Goal: Task Accomplishment & Management: Use online tool/utility

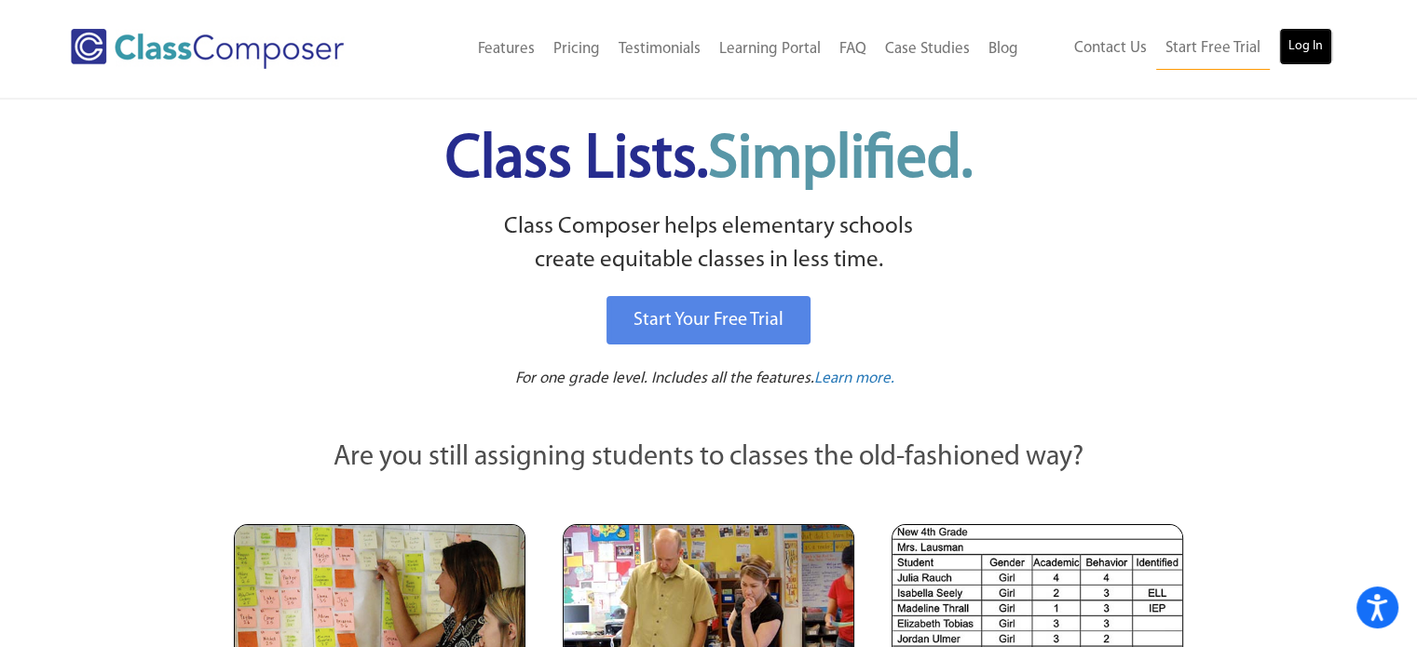
click at [1296, 42] on link "Log In" at bounding box center [1305, 46] width 53 height 37
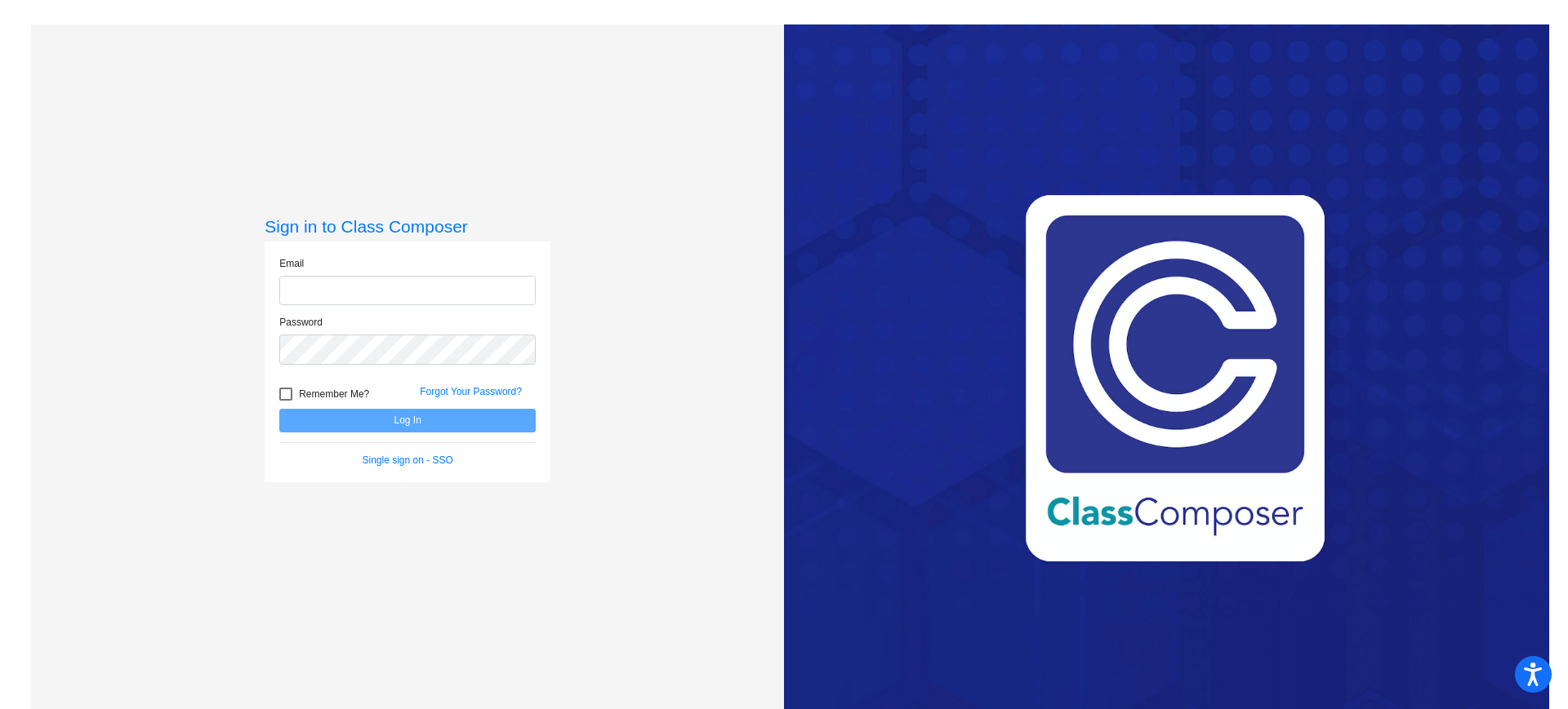
type input "[EMAIL_ADDRESS][DOMAIN_NAME]"
click at [398, 422] on button "Log In" at bounding box center [408, 421] width 256 height 24
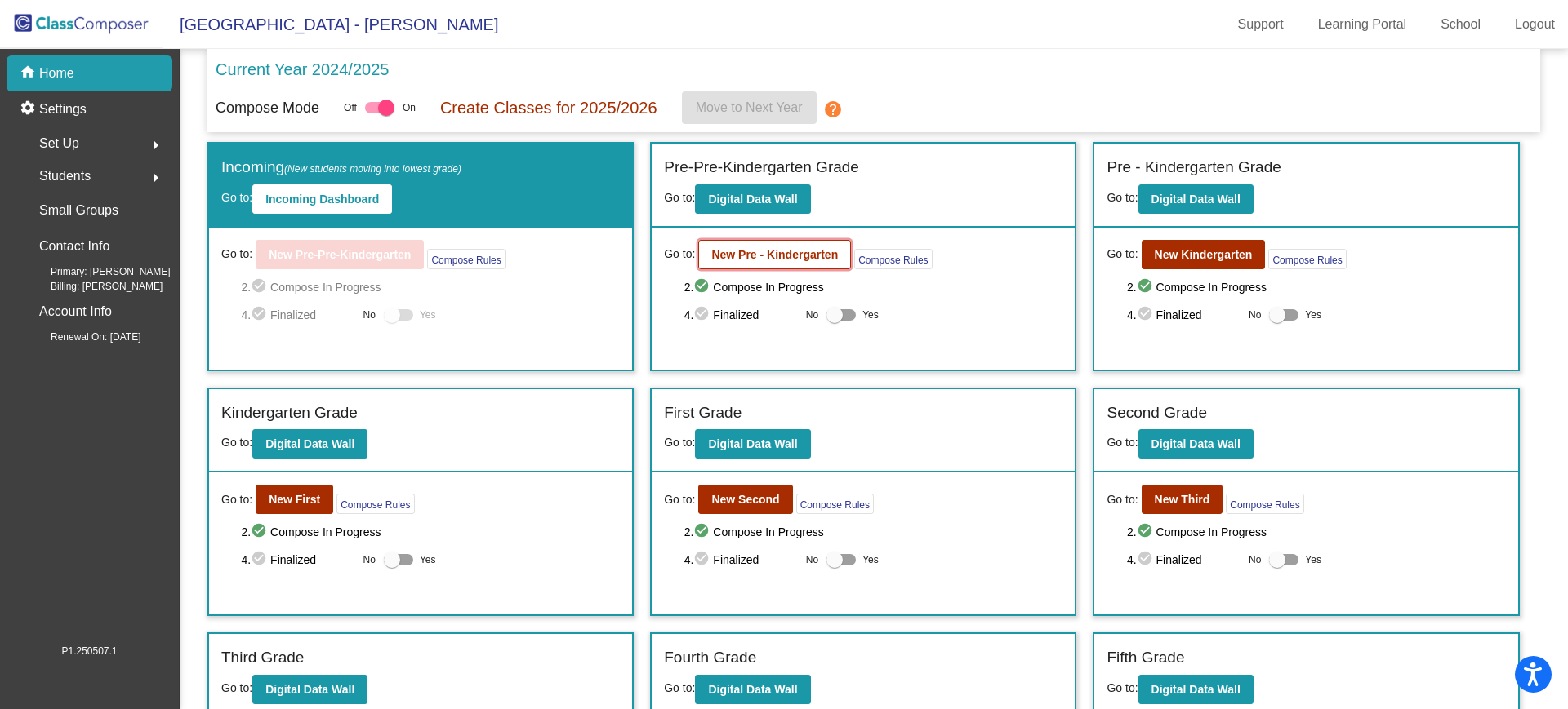
click at [813, 255] on b "New Pre - Kindergarten" at bounding box center [774, 254] width 126 height 13
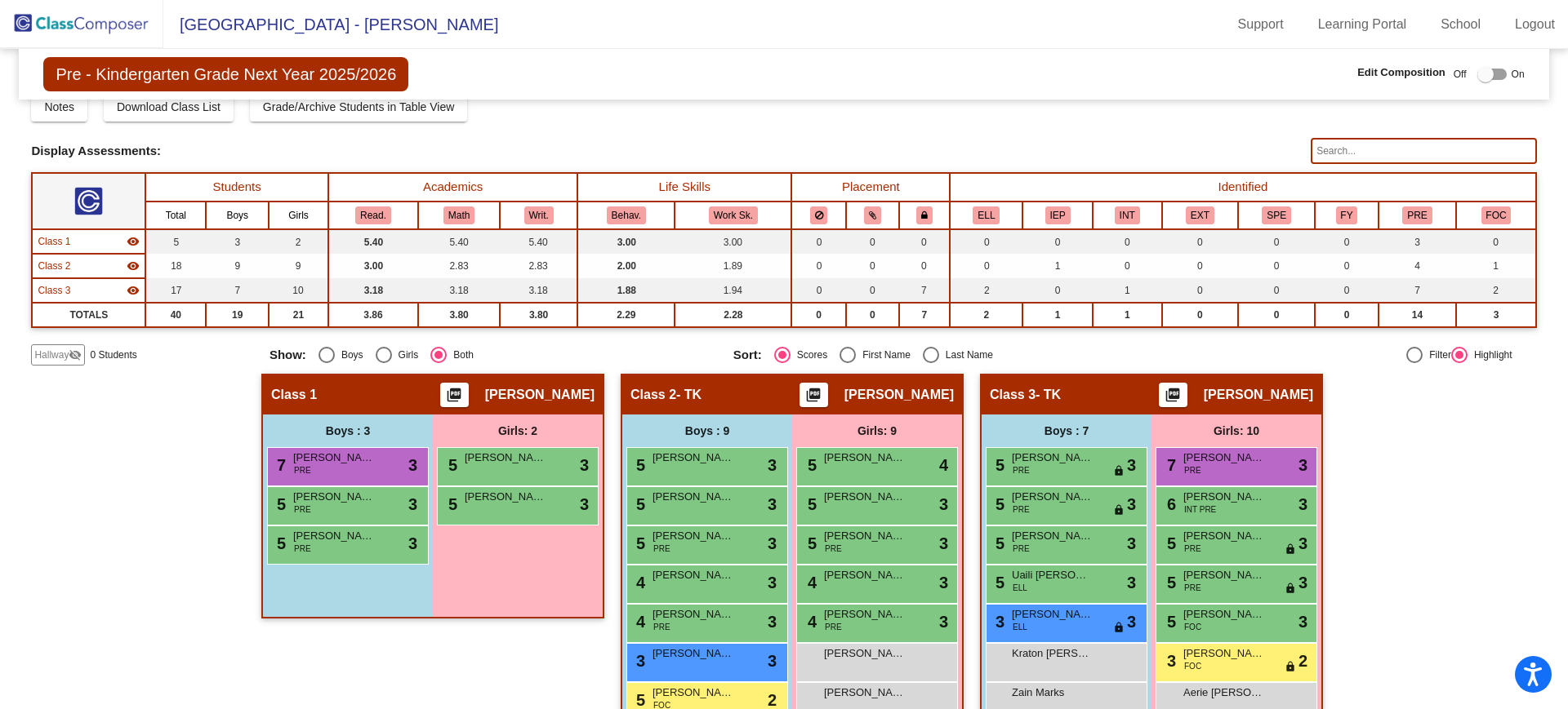
scroll to position [61, 0]
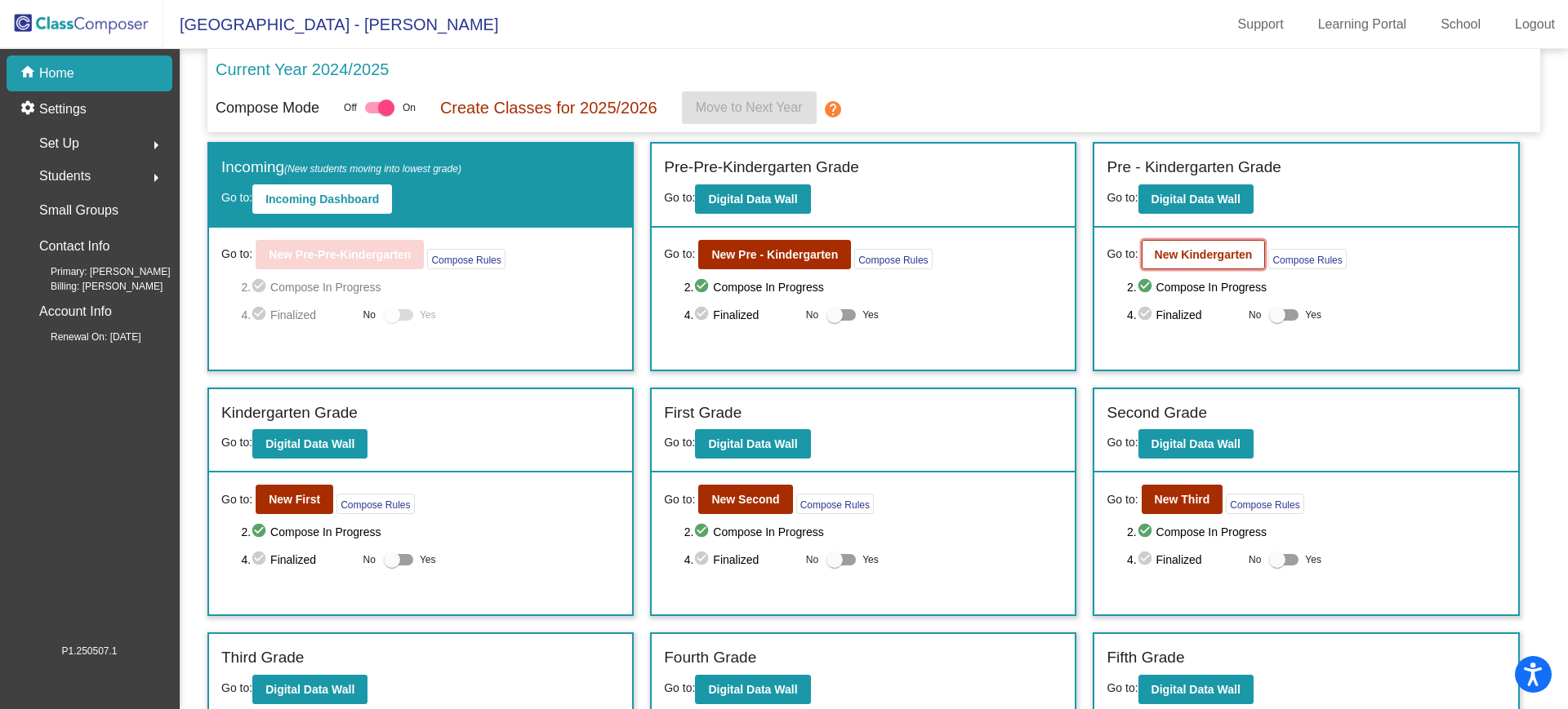
click at [1220, 249] on b "New Kindergarten" at bounding box center [1204, 254] width 98 height 13
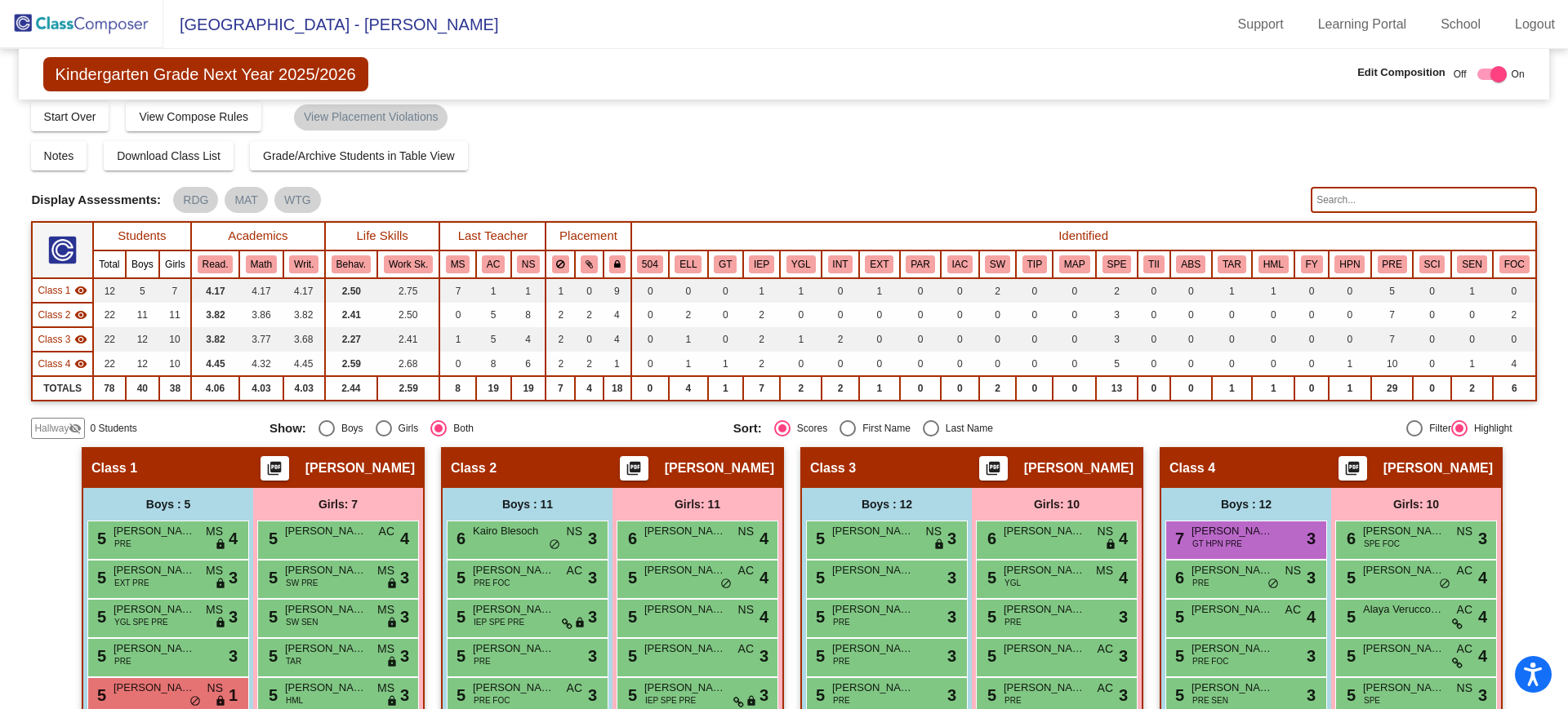
scroll to position [7, 0]
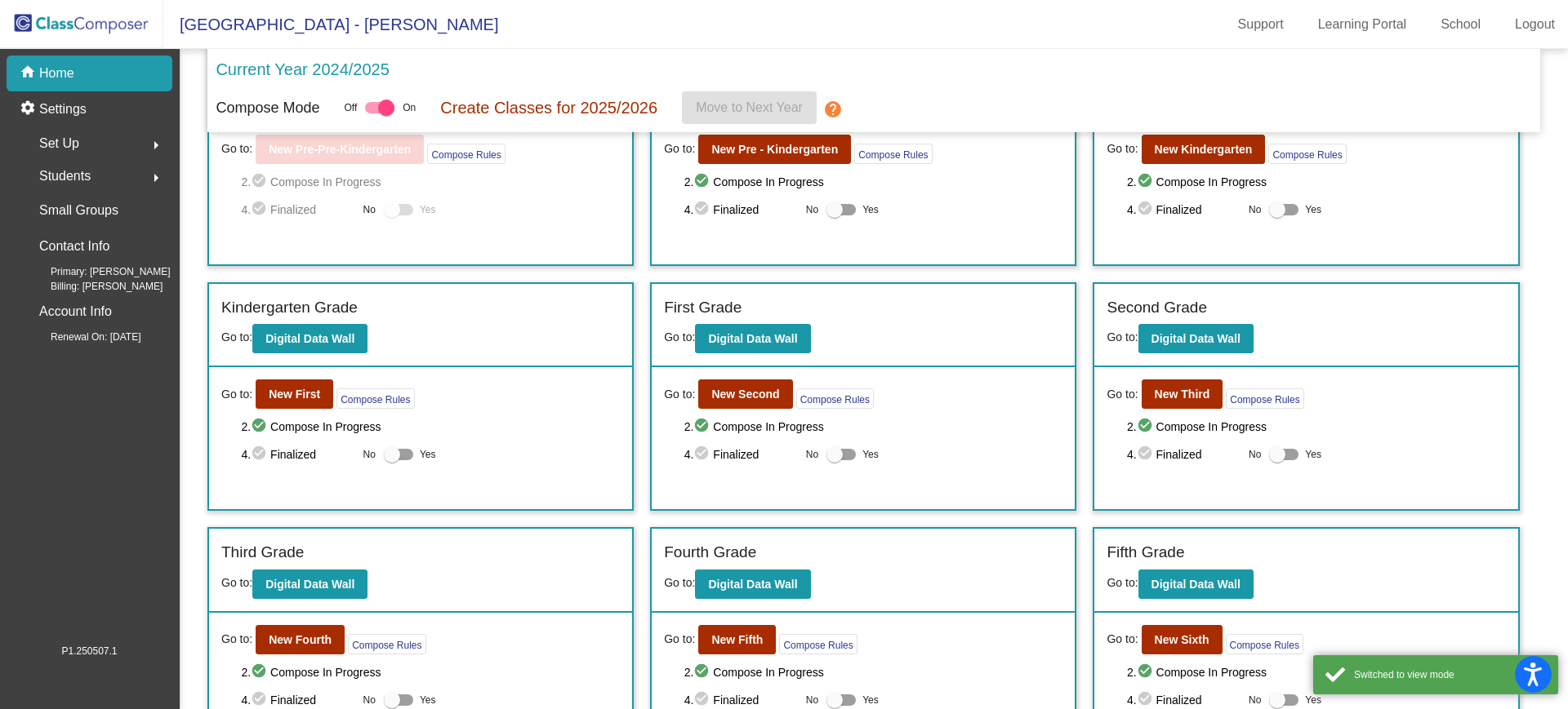
scroll to position [114, 0]
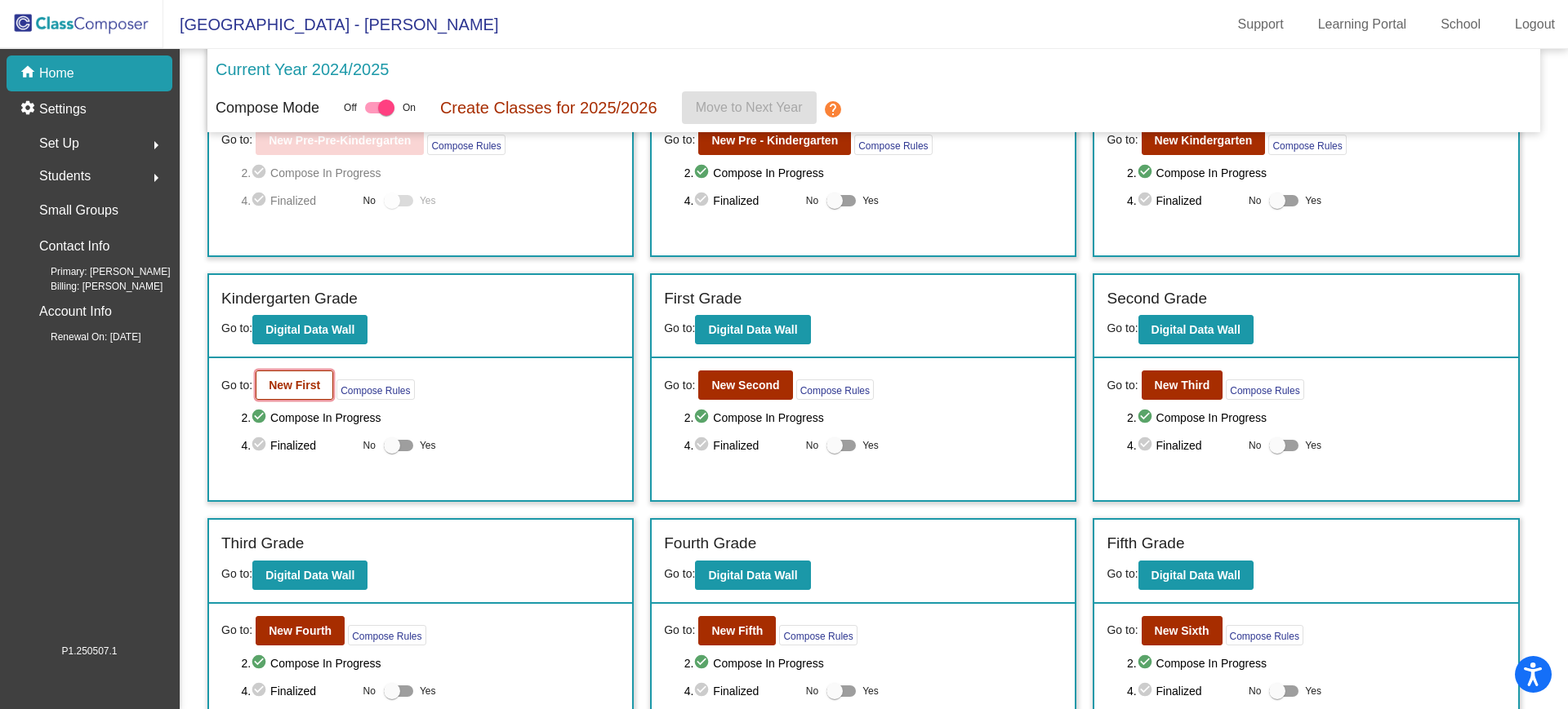
click at [315, 381] on b "New First" at bounding box center [294, 385] width 52 height 13
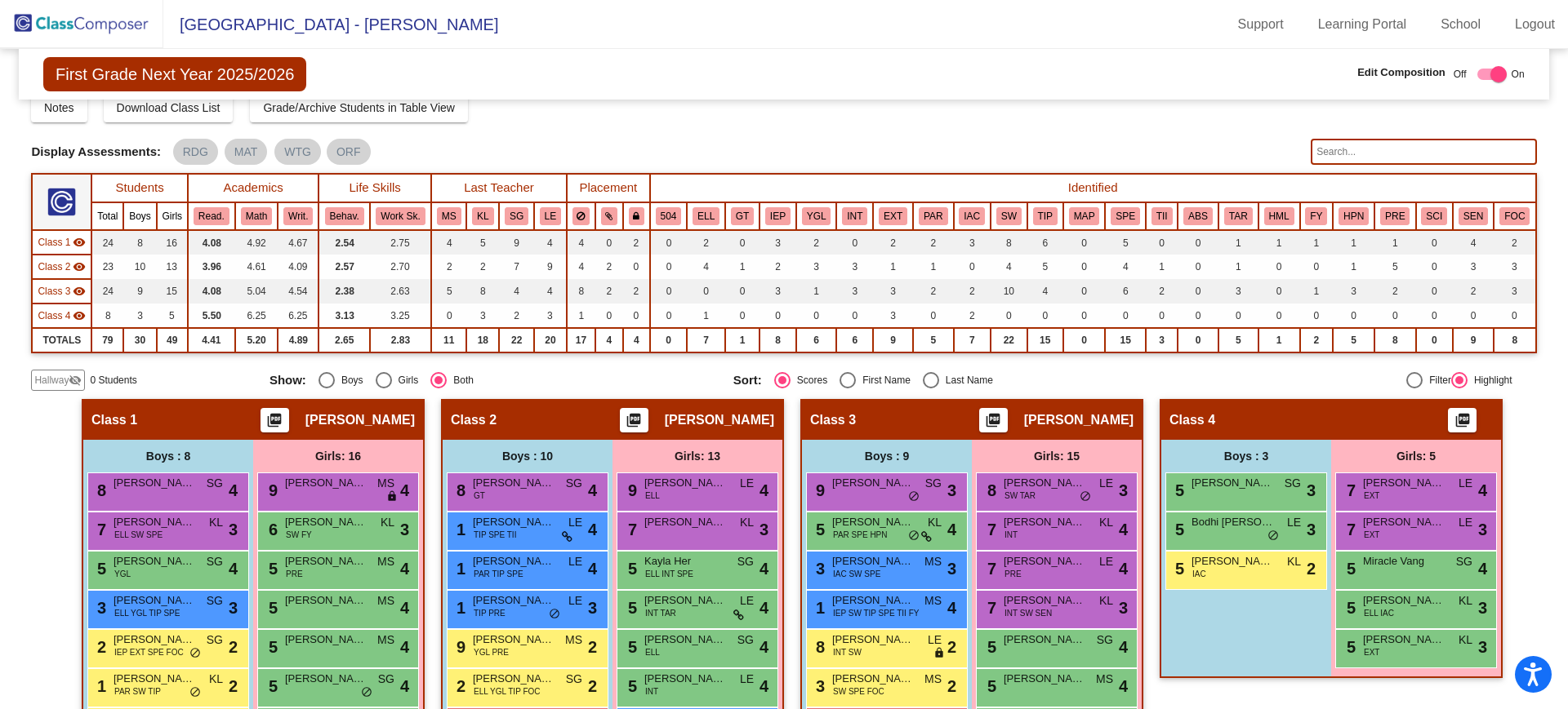
scroll to position [11, 0]
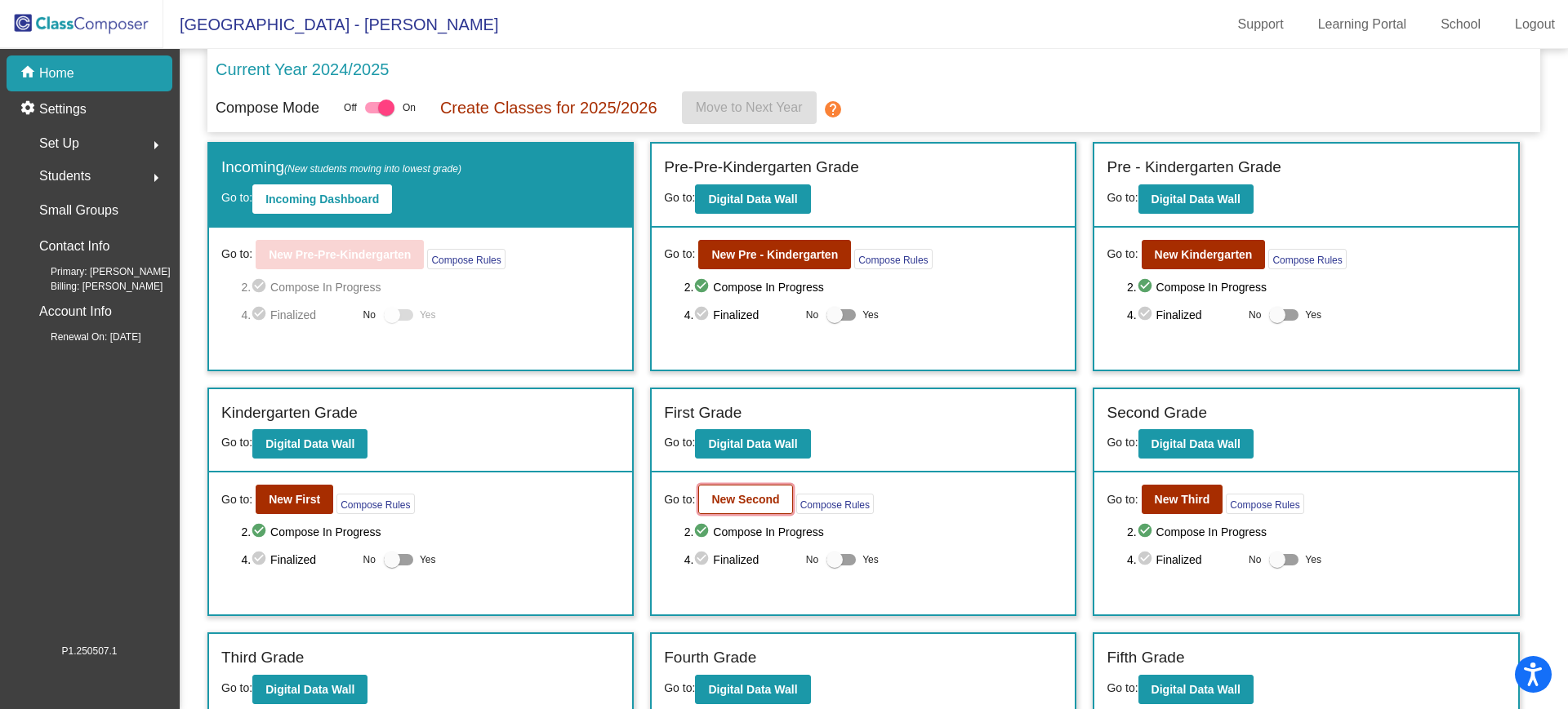
click at [726, 500] on b "New Second" at bounding box center [745, 500] width 68 height 13
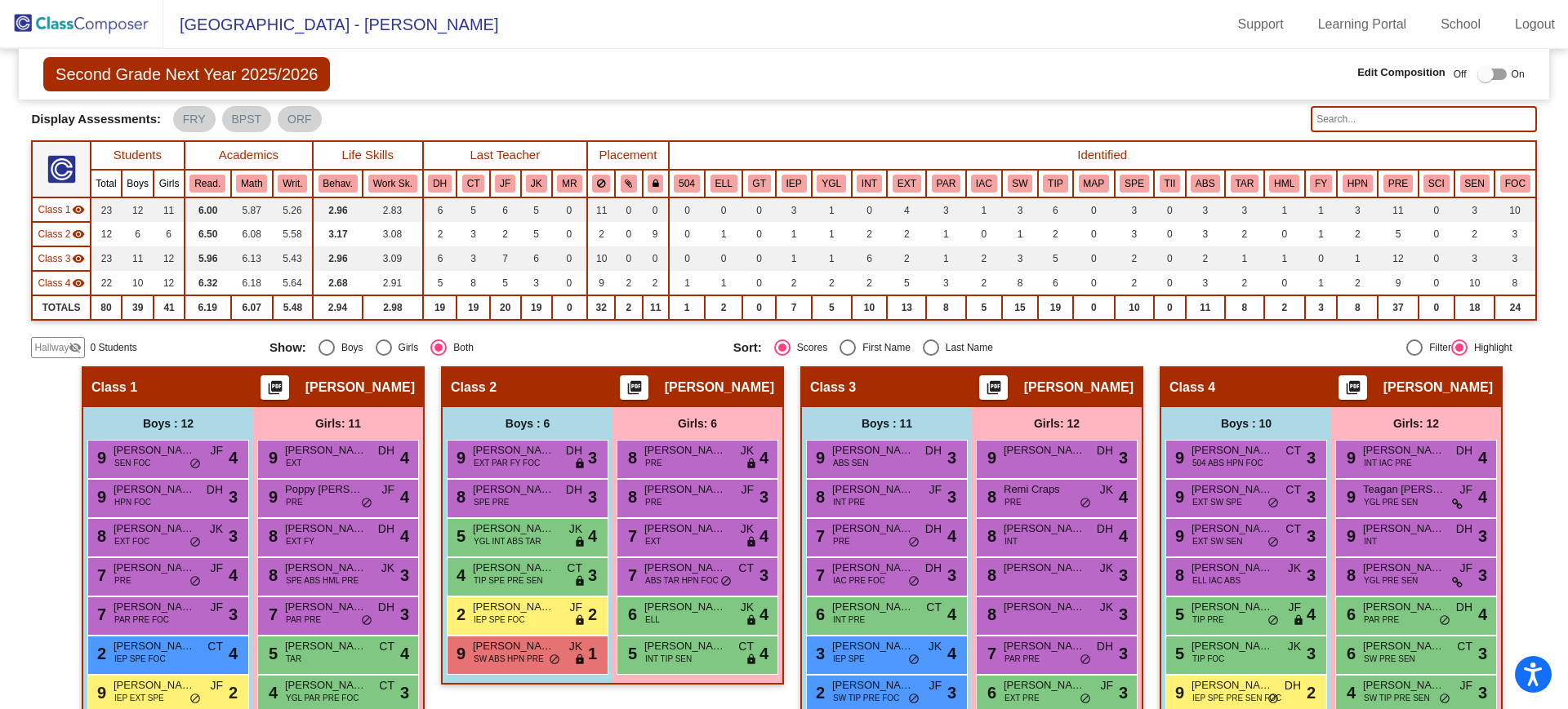
scroll to position [114, 0]
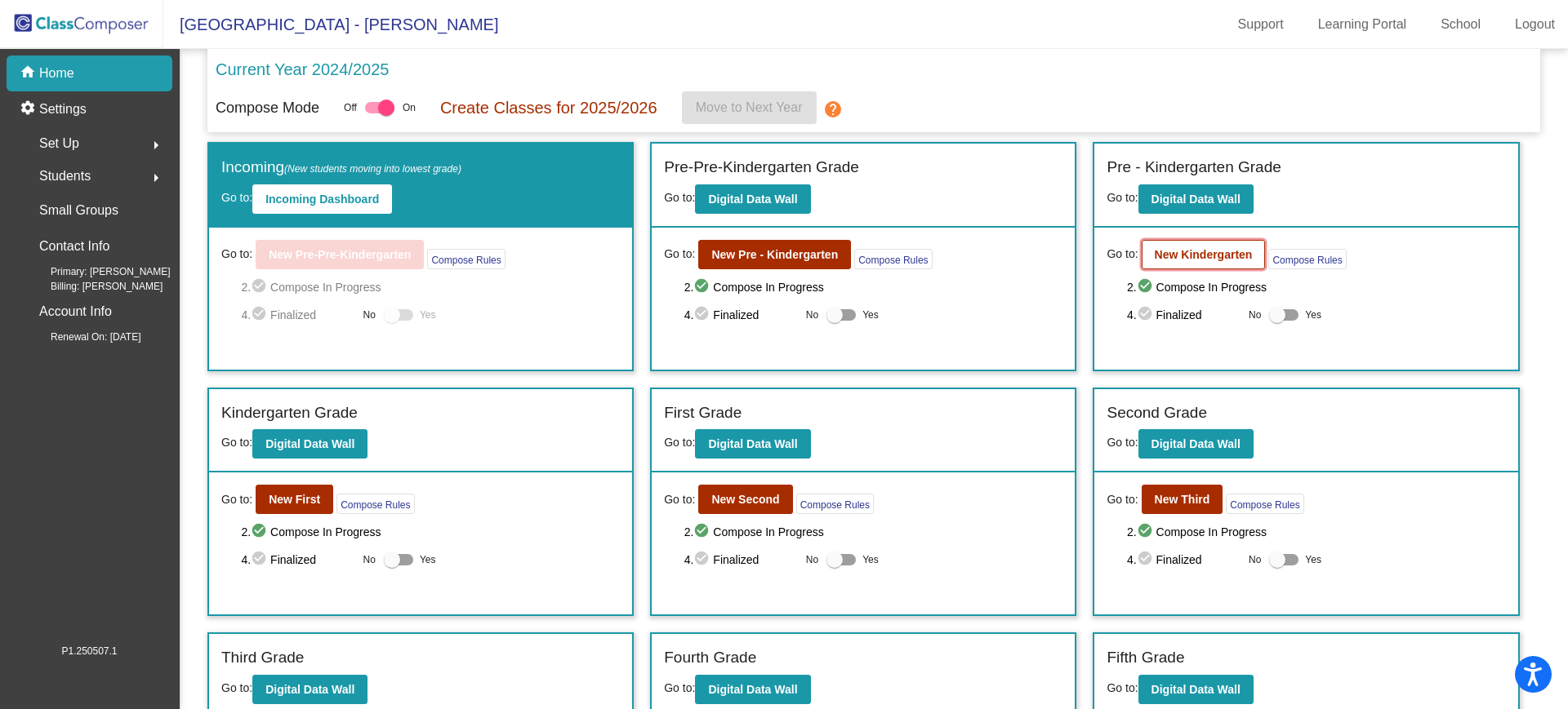
click at [1204, 254] on b "New Kindergarten" at bounding box center [1204, 254] width 98 height 13
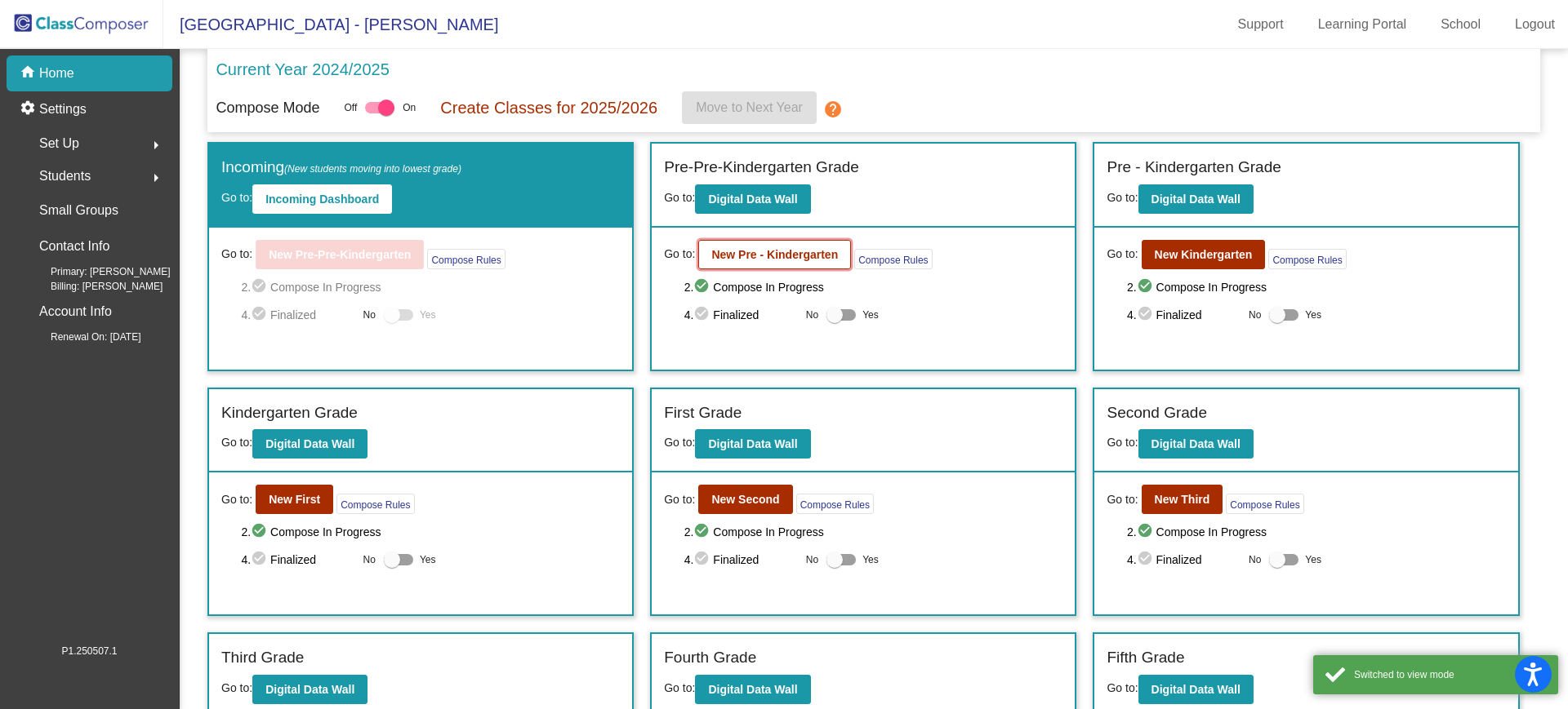
click at [718, 246] on button "New Pre - Kindergarten" at bounding box center [774, 255] width 153 height 30
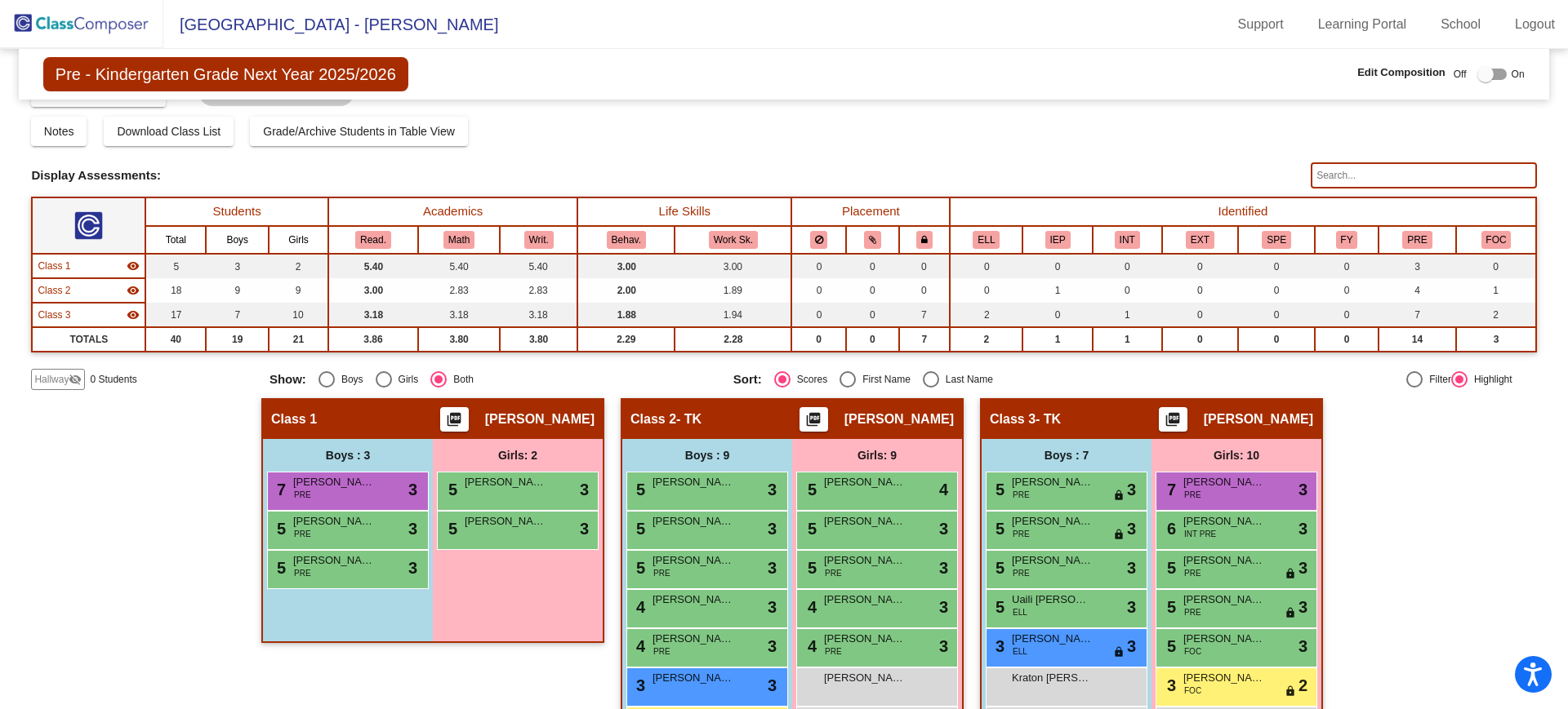
scroll to position [40, 0]
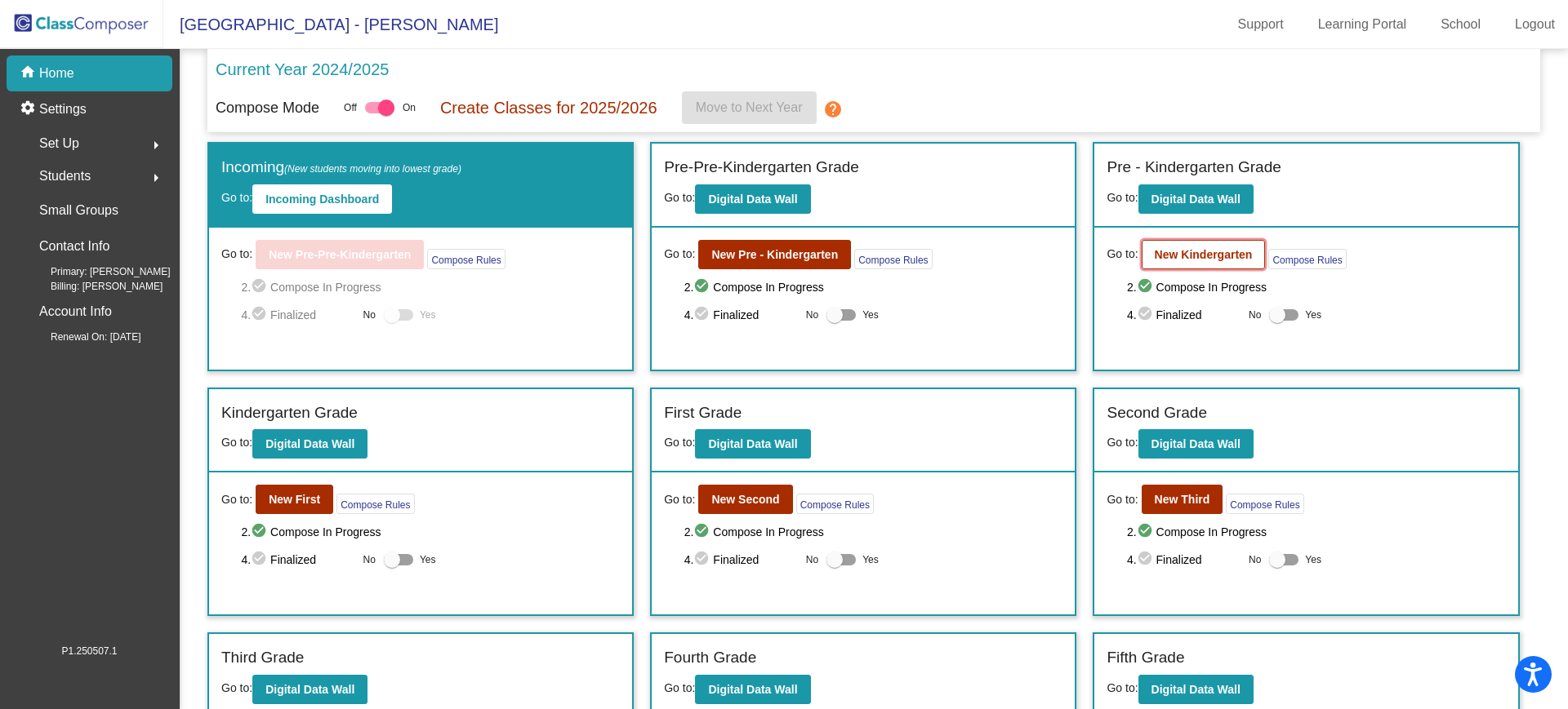
click at [1205, 252] on b "New Kindergarten" at bounding box center [1204, 254] width 98 height 13
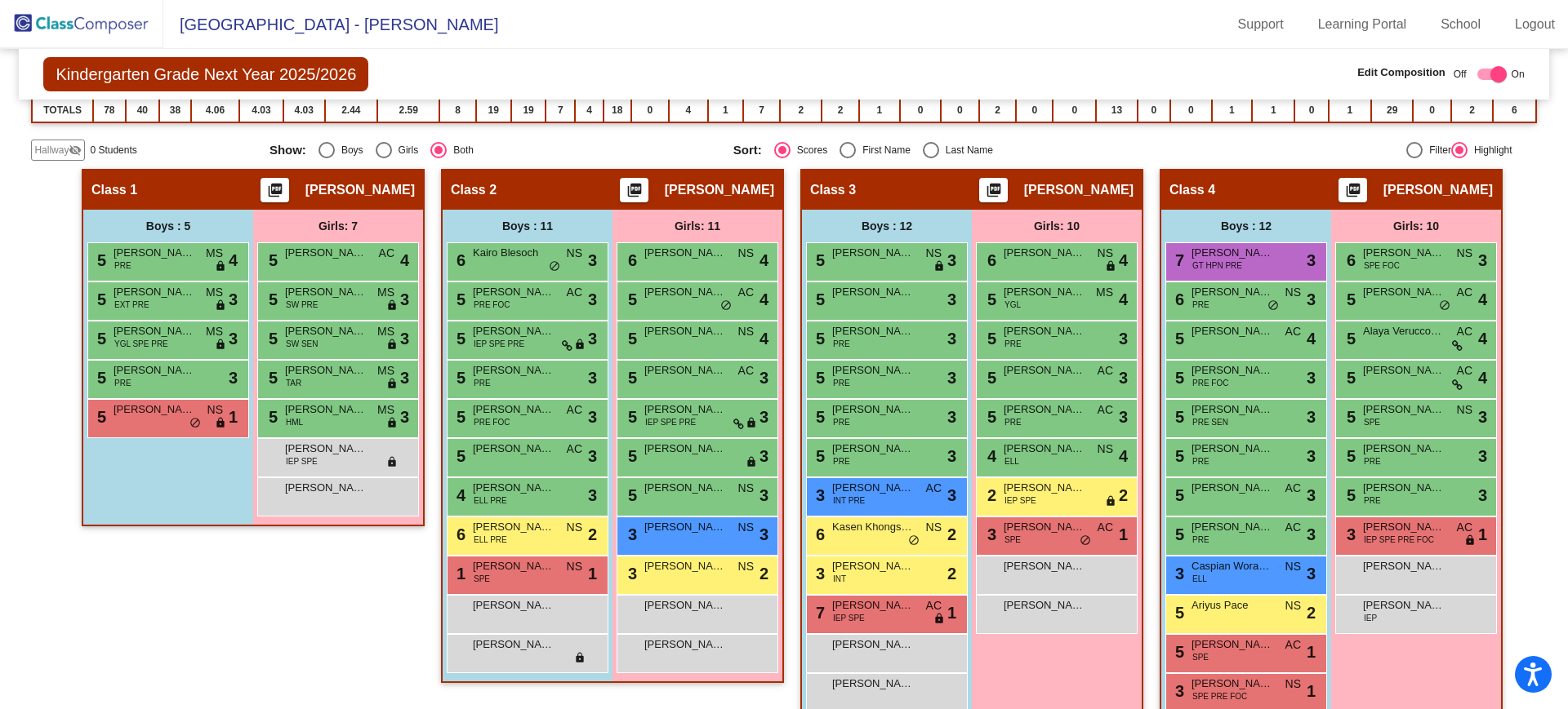
scroll to position [287, 0]
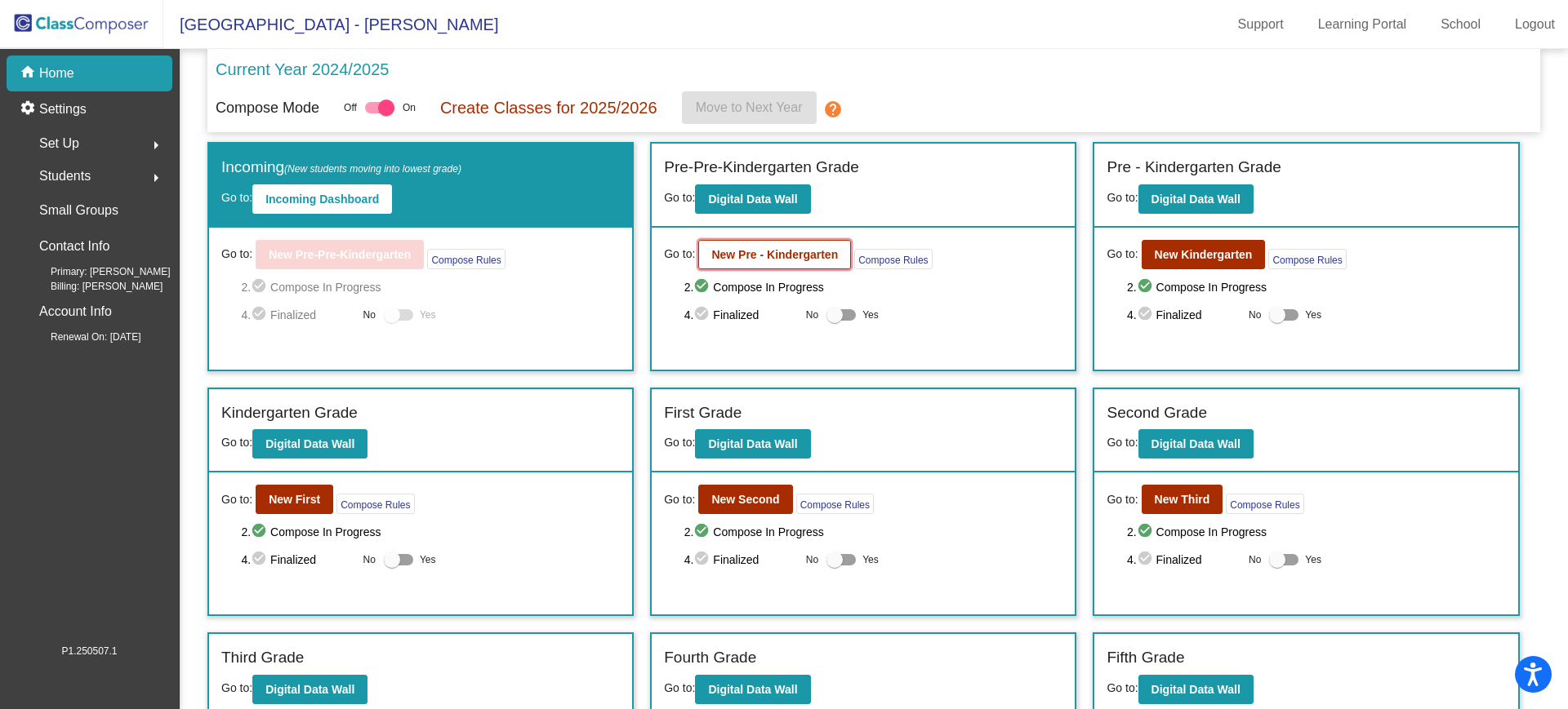
click at [756, 250] on b "New Pre - Kindergarten" at bounding box center [774, 254] width 126 height 13
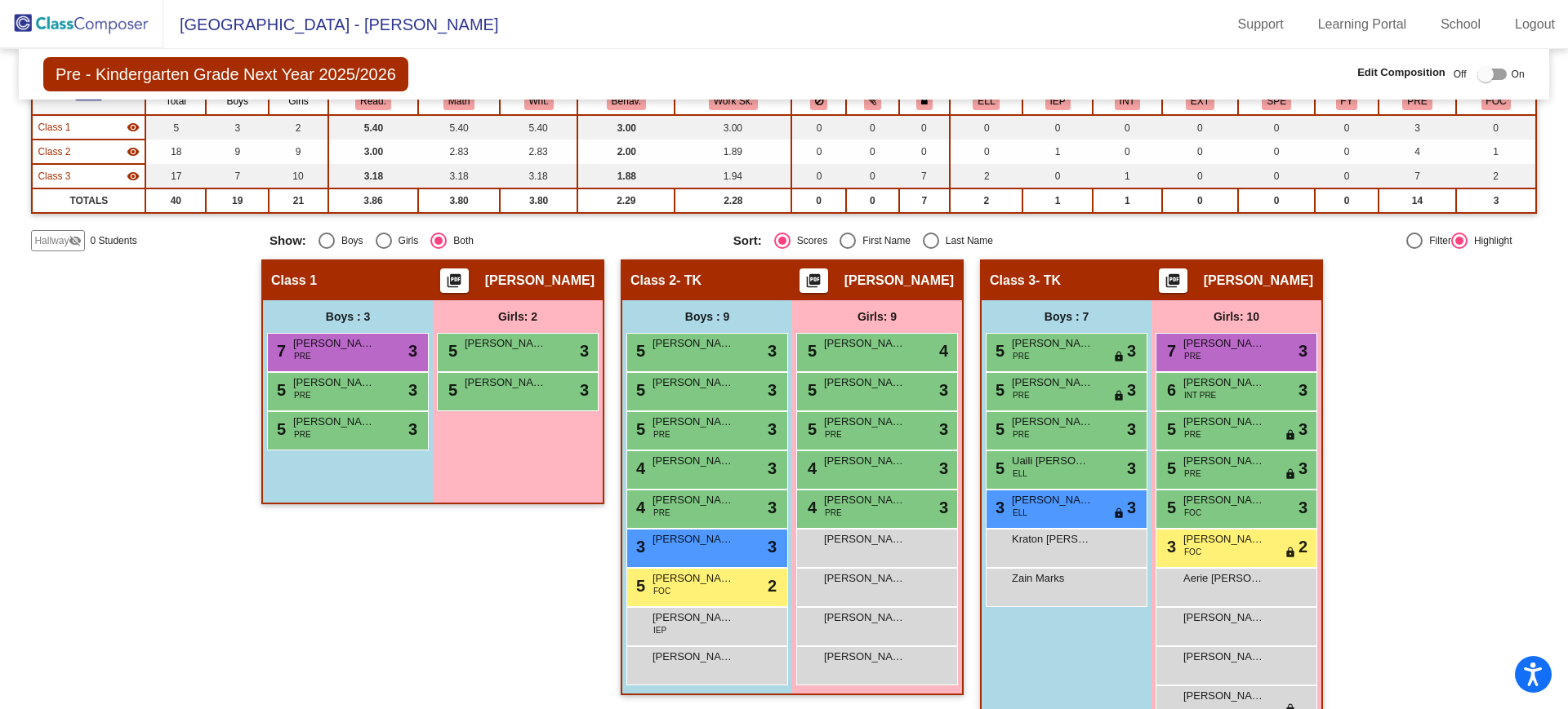
scroll to position [214, 0]
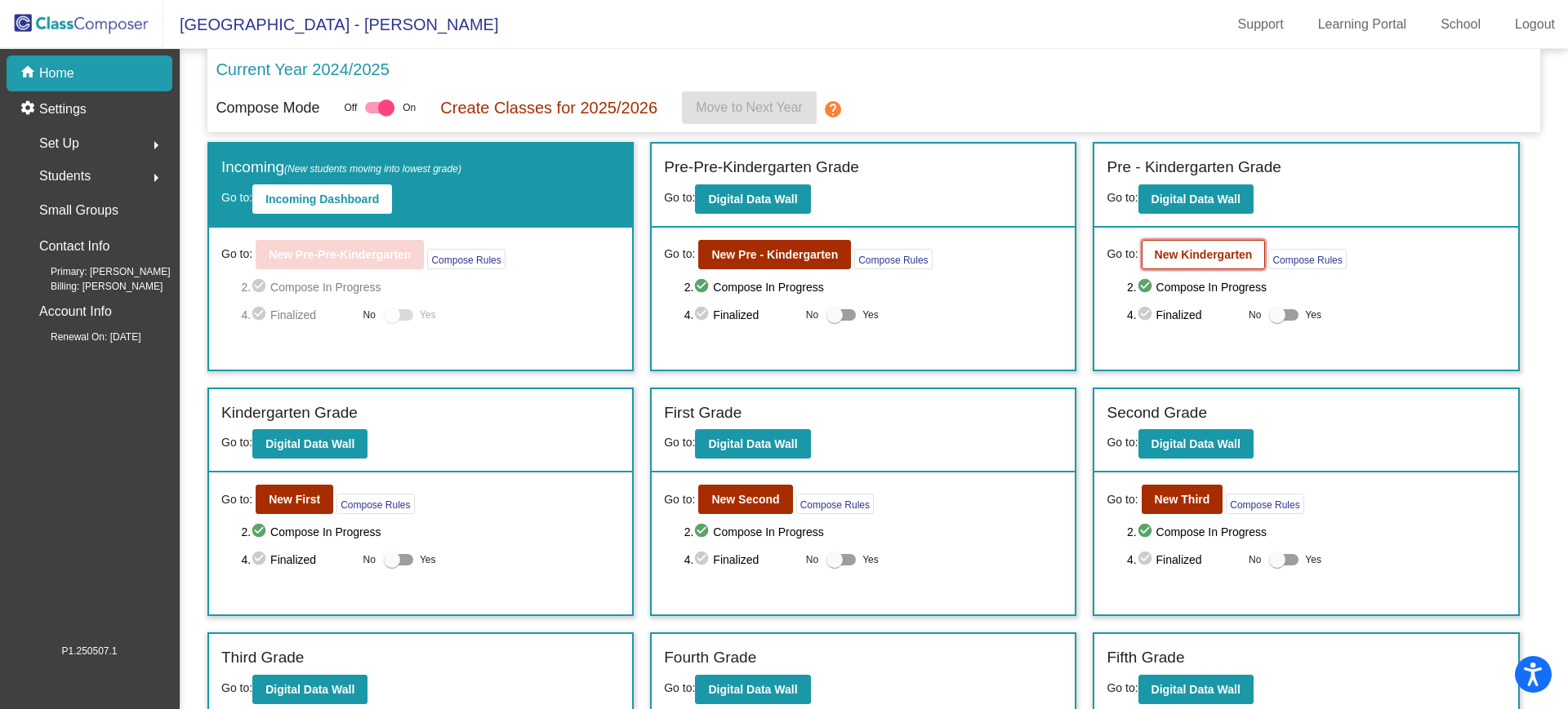
click at [1176, 259] on b "New Kindergarten" at bounding box center [1204, 254] width 98 height 13
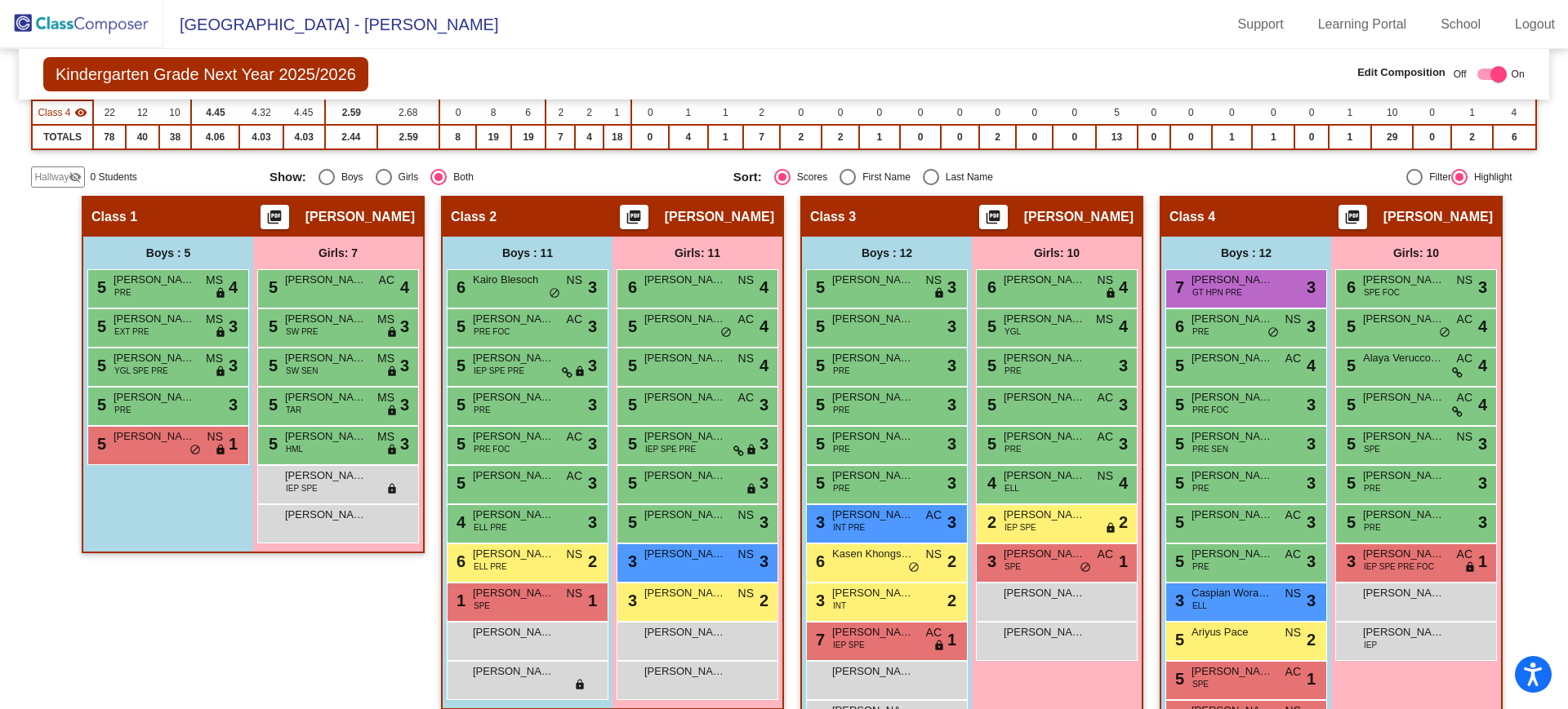
scroll to position [263, 0]
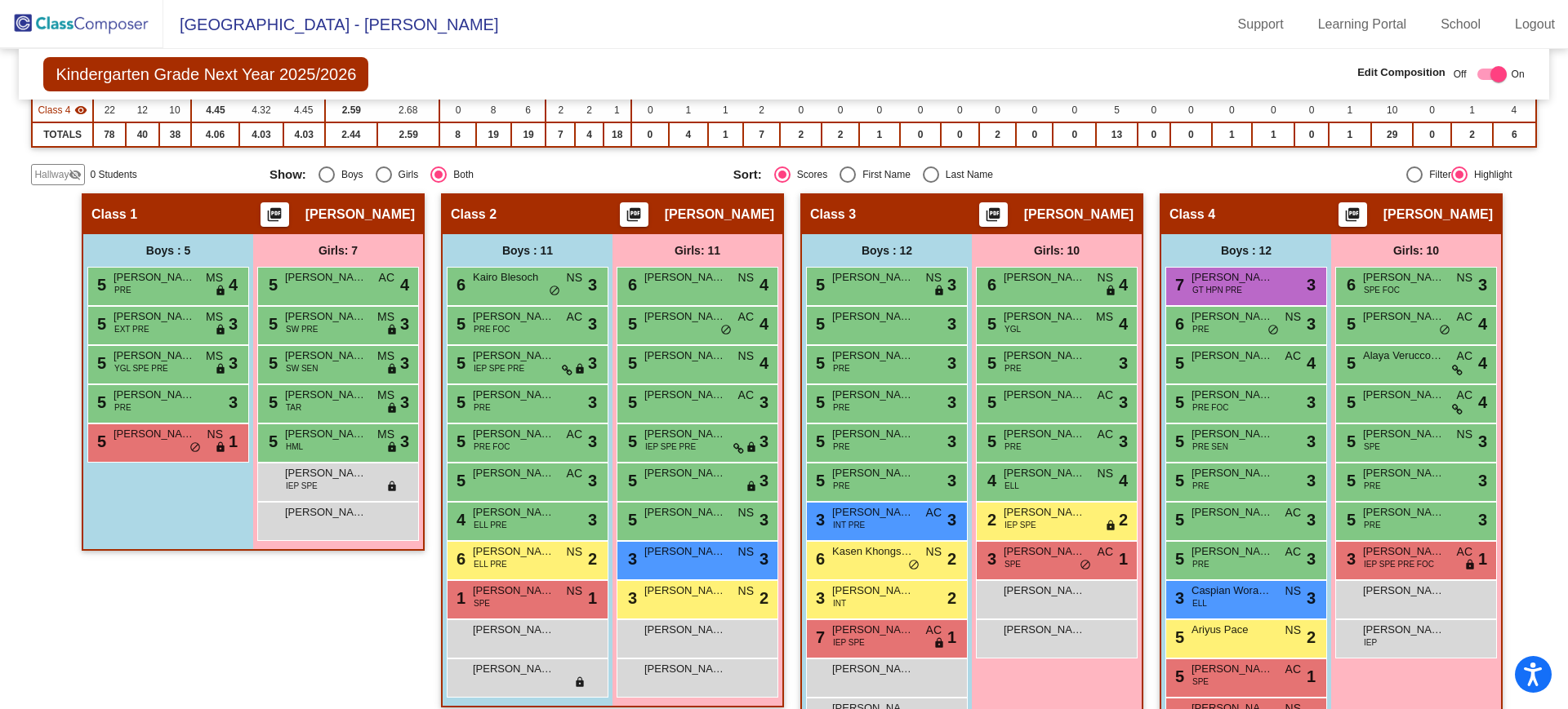
click at [260, 625] on div "Class 1 picture_as_pdf Melissa Seymour Add Student First Name Last Name Student…" at bounding box center [253, 479] width 343 height 570
